Goal: Task Accomplishment & Management: Complete application form

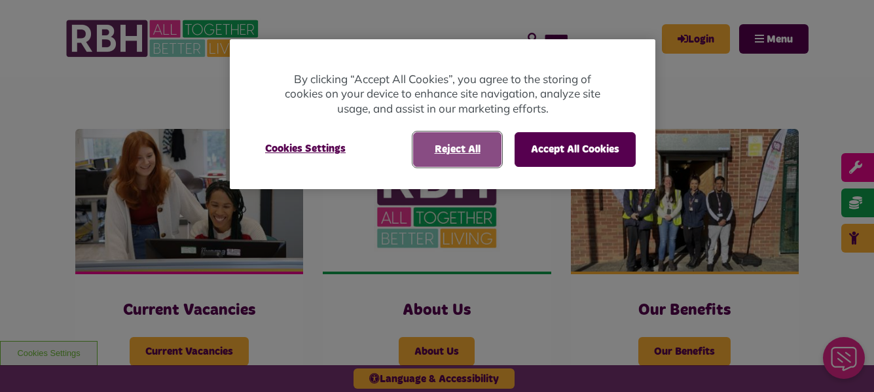
click at [440, 145] on button "Reject All" at bounding box center [457, 149] width 88 height 34
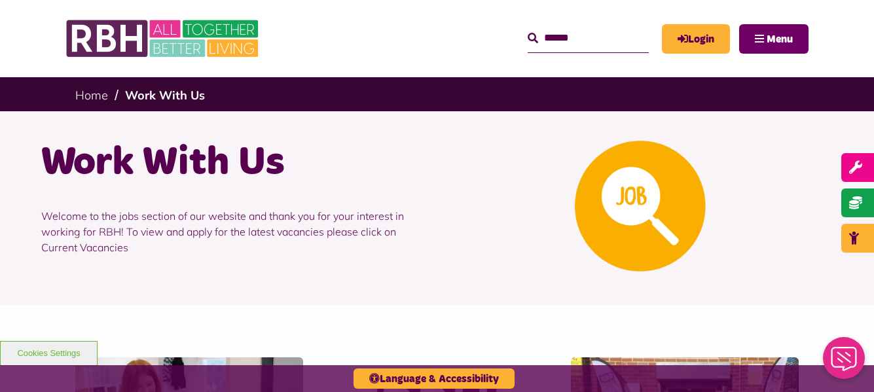
click at [774, 39] on span "Menu" at bounding box center [780, 39] width 26 height 10
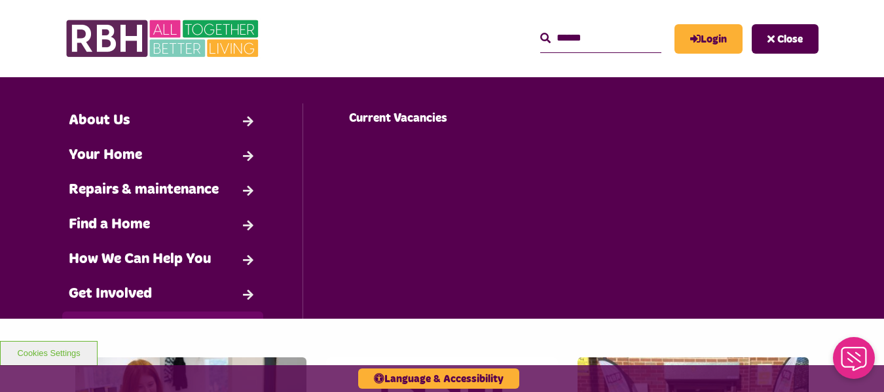
scroll to position [88, 0]
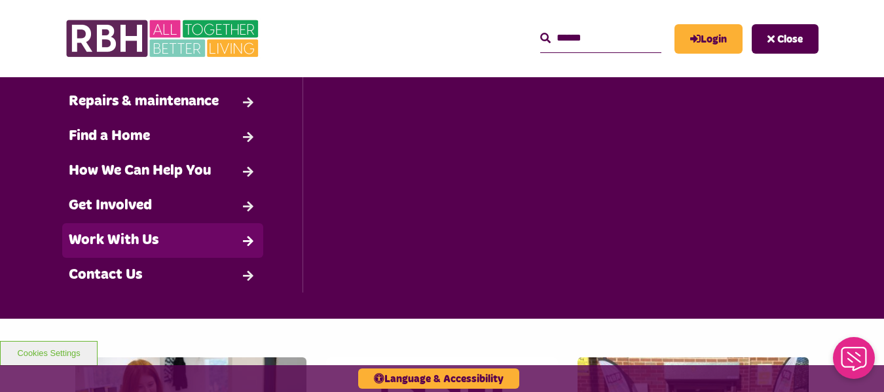
click at [180, 233] on link "Work With Us" at bounding box center [162, 240] width 201 height 35
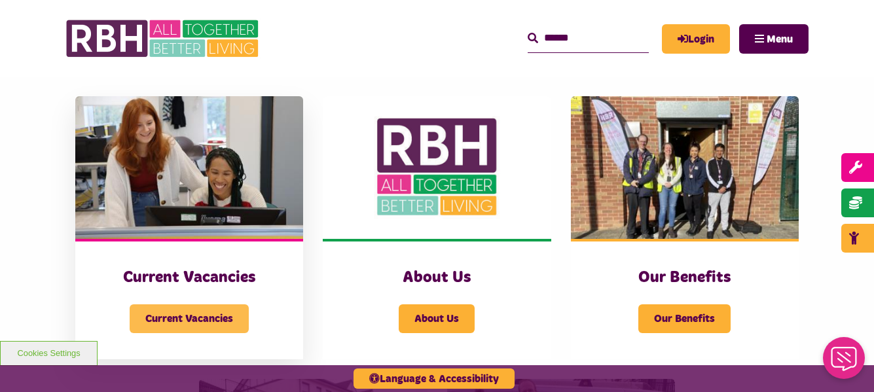
scroll to position [341, 0]
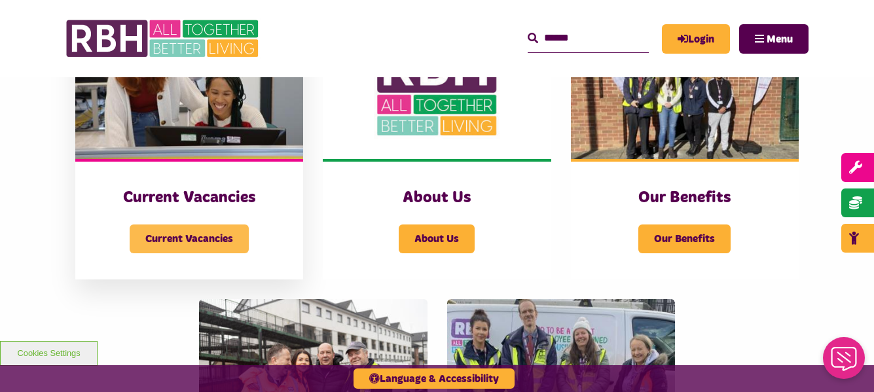
click at [178, 238] on span "Current Vacancies" at bounding box center [189, 239] width 119 height 29
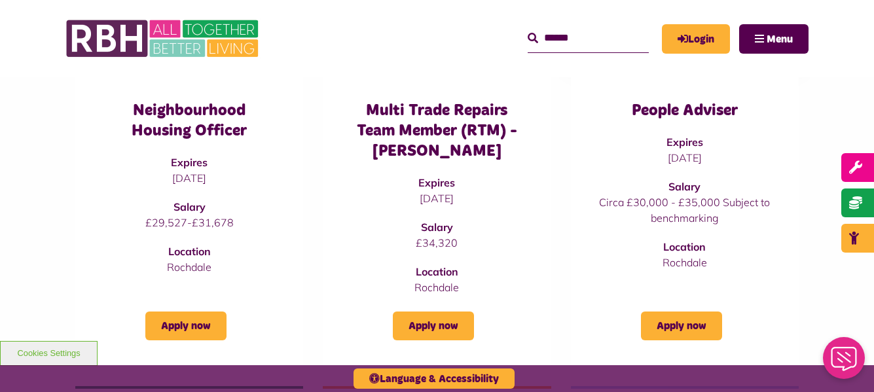
scroll to position [515, 0]
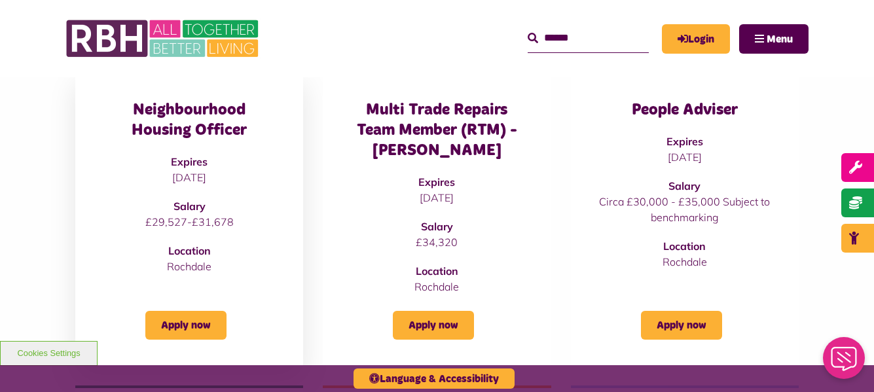
click at [234, 124] on h3 "Neighbourhood Housing Officer" at bounding box center [190, 120] width 176 height 41
click at [182, 321] on link "Apply now" at bounding box center [185, 325] width 81 height 29
